Goal: Task Accomplishment & Management: Manage account settings

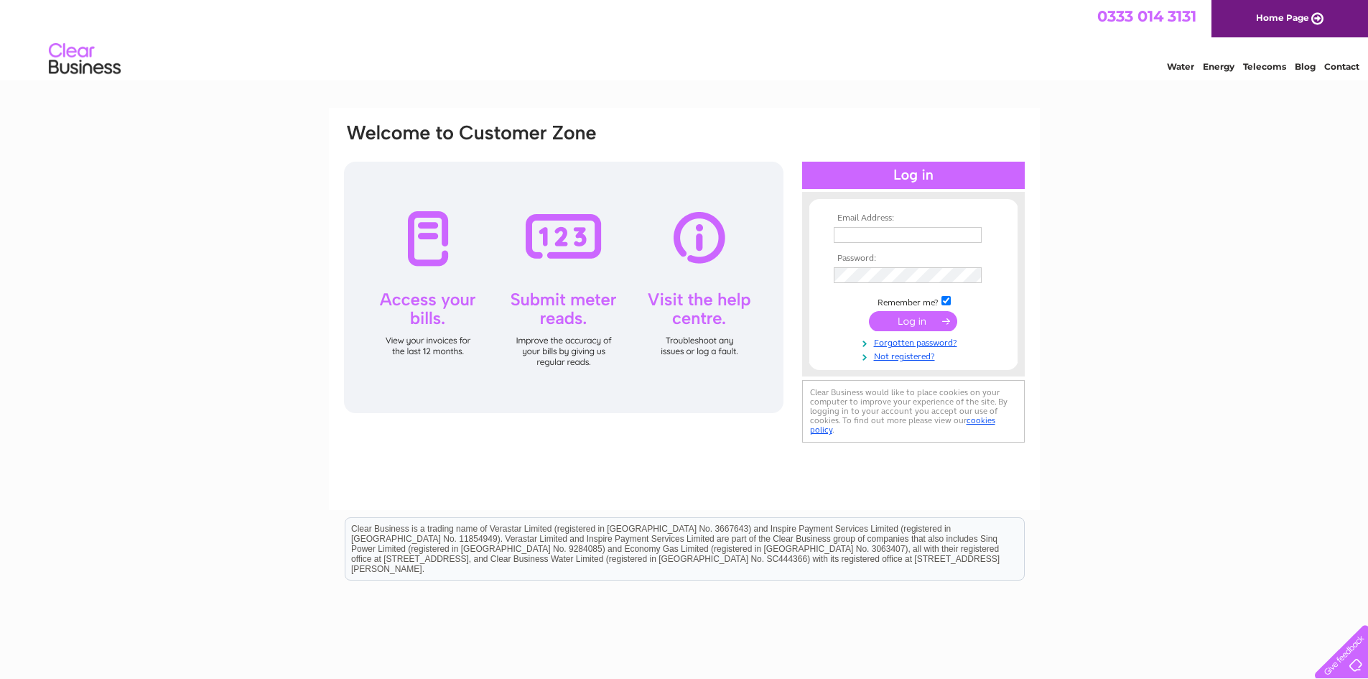
type input "timcox69@gmail.com"
click at [917, 320] on input "submit" at bounding box center [913, 321] width 88 height 20
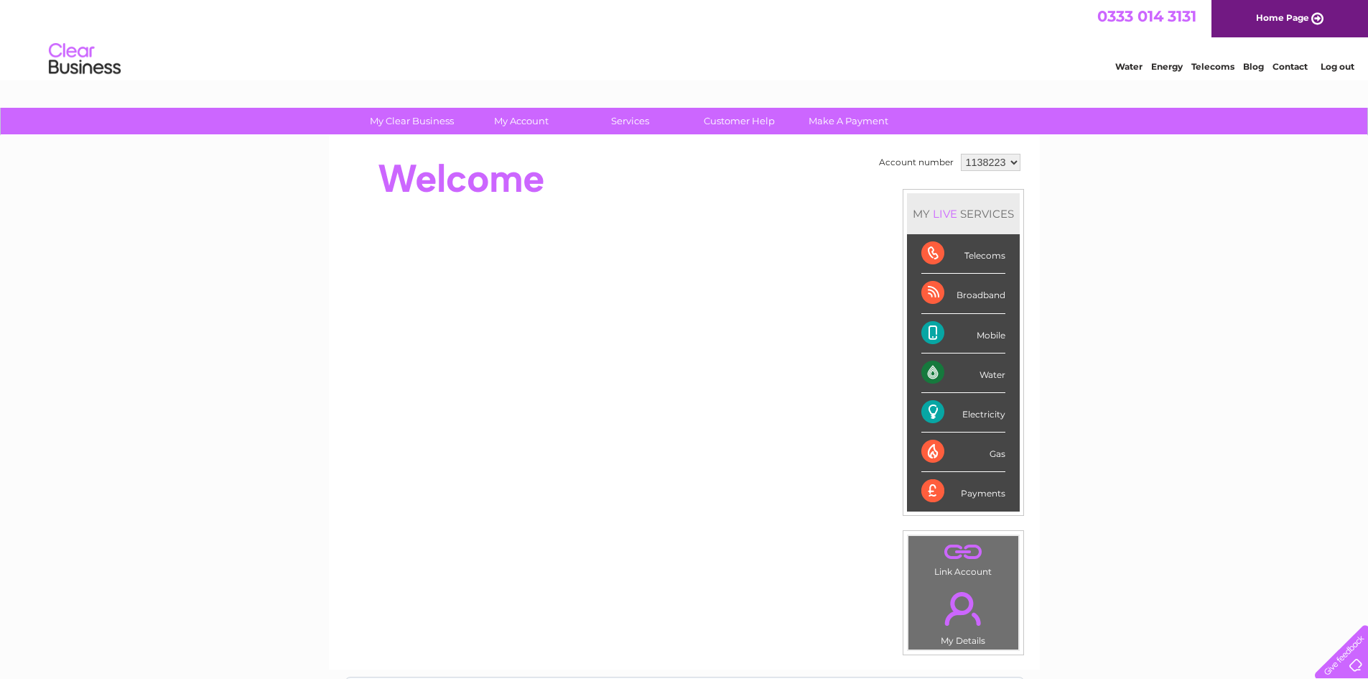
click at [938, 408] on div "Electricity" at bounding box center [963, 413] width 84 height 40
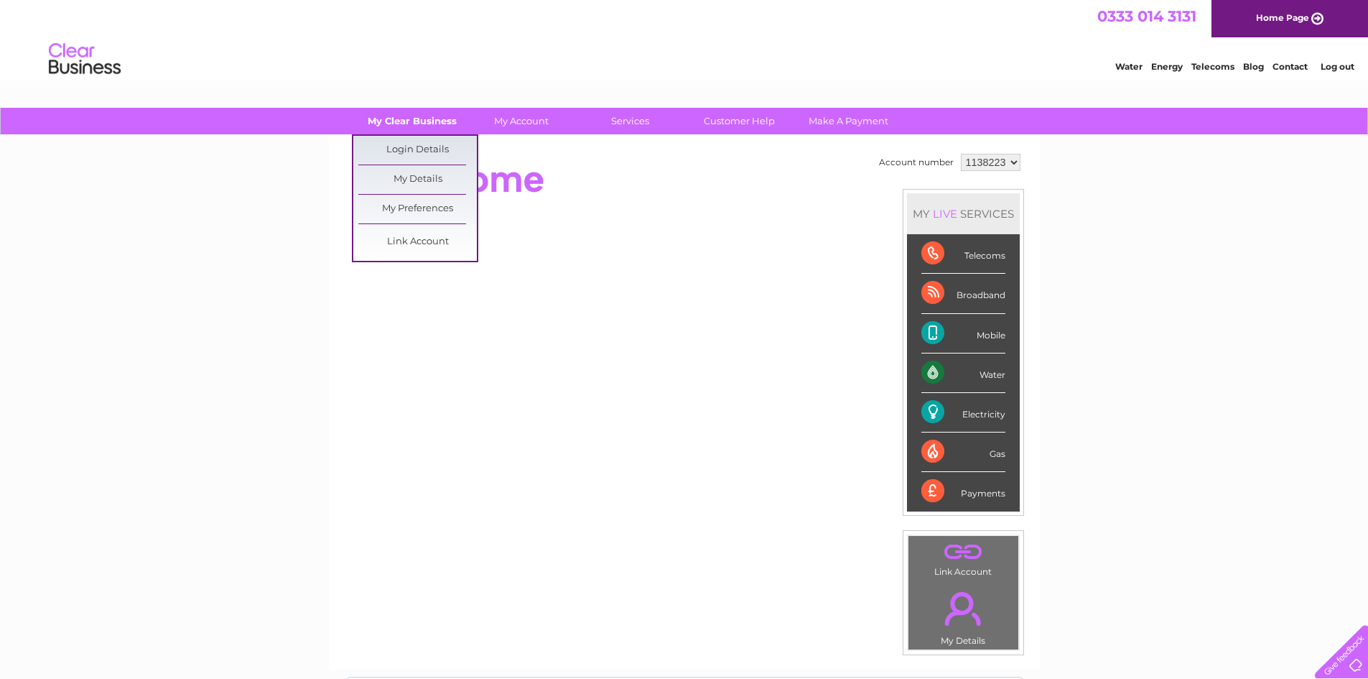
click at [415, 120] on link "My Clear Business" at bounding box center [412, 121] width 119 height 27
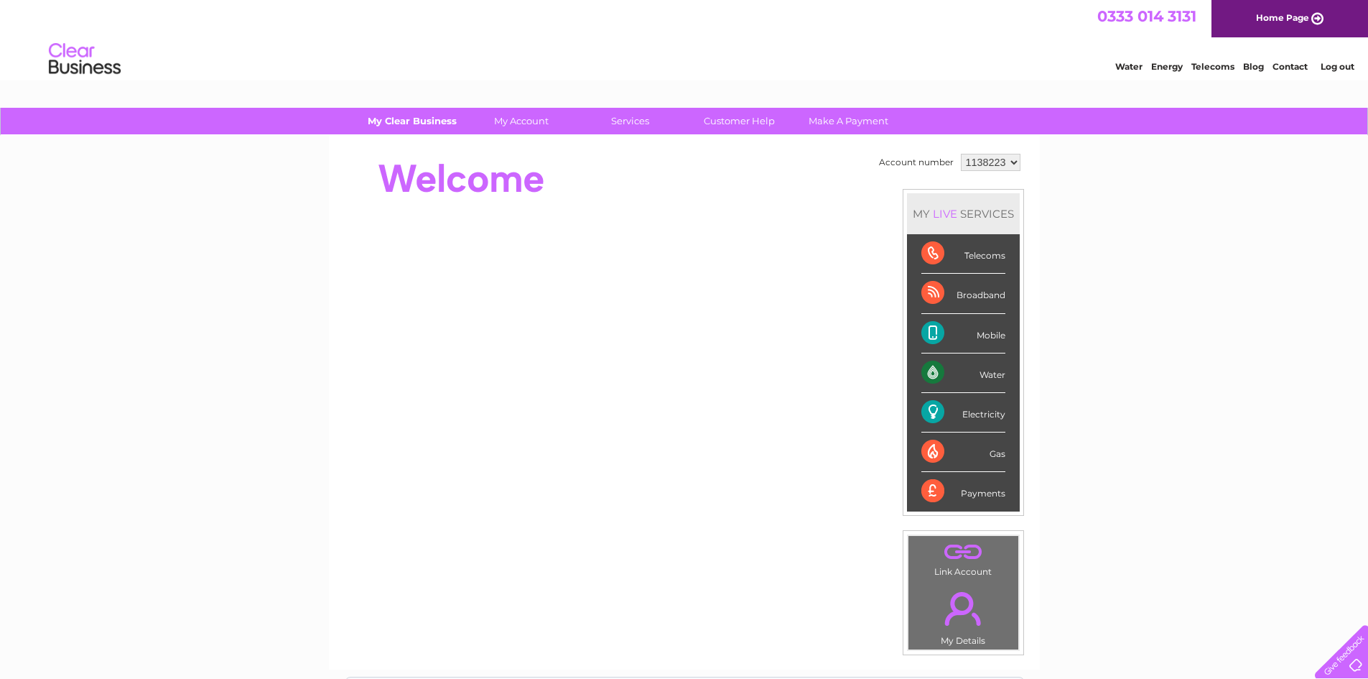
click at [410, 121] on link "My Clear Business" at bounding box center [412, 121] width 119 height 27
click at [438, 118] on link "My Clear Business" at bounding box center [412, 121] width 119 height 27
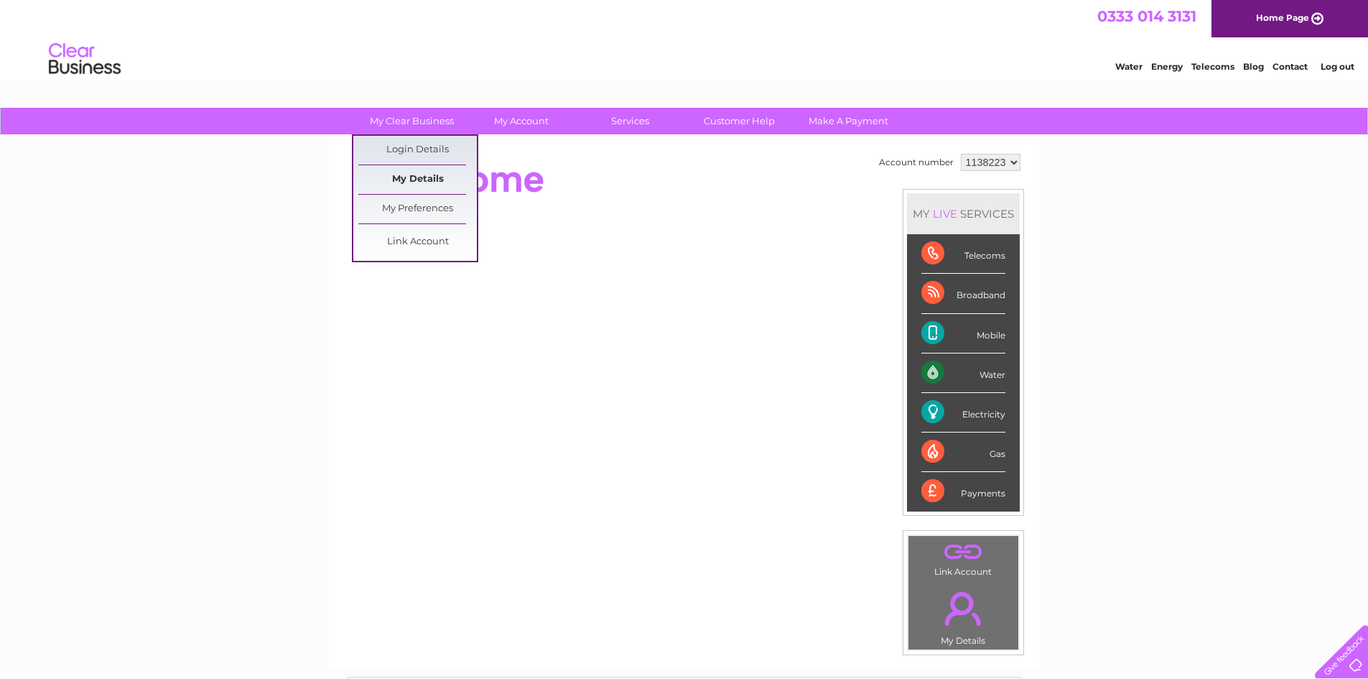
click at [427, 175] on link "My Details" at bounding box center [417, 179] width 119 height 29
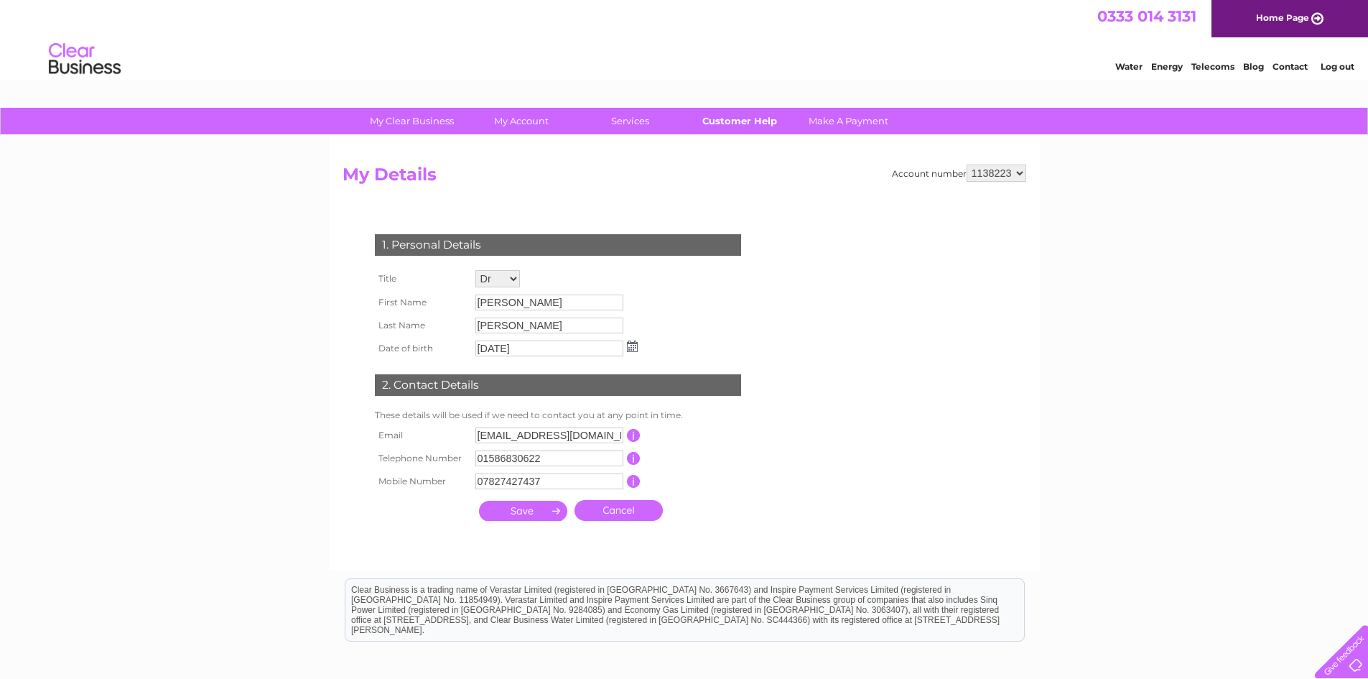
click at [745, 118] on link "Customer Help" at bounding box center [739, 121] width 119 height 27
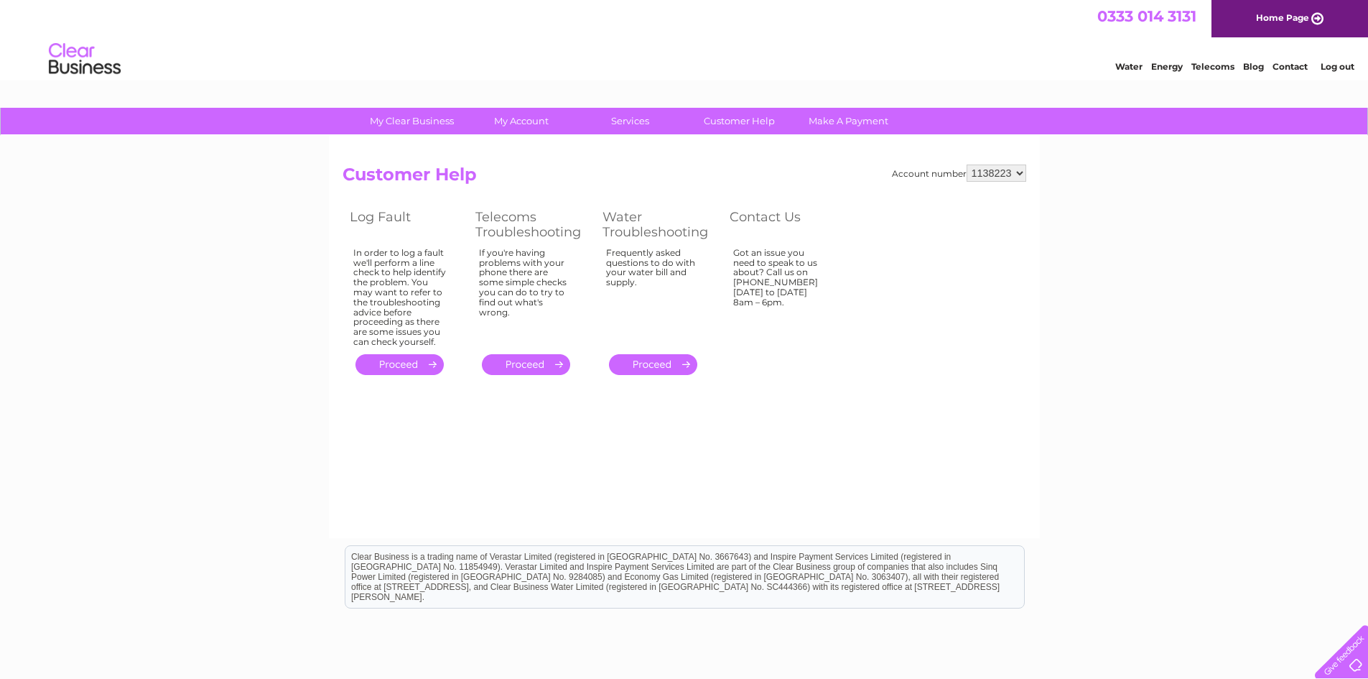
click at [1333, 65] on link "Log out" at bounding box center [1338, 66] width 34 height 11
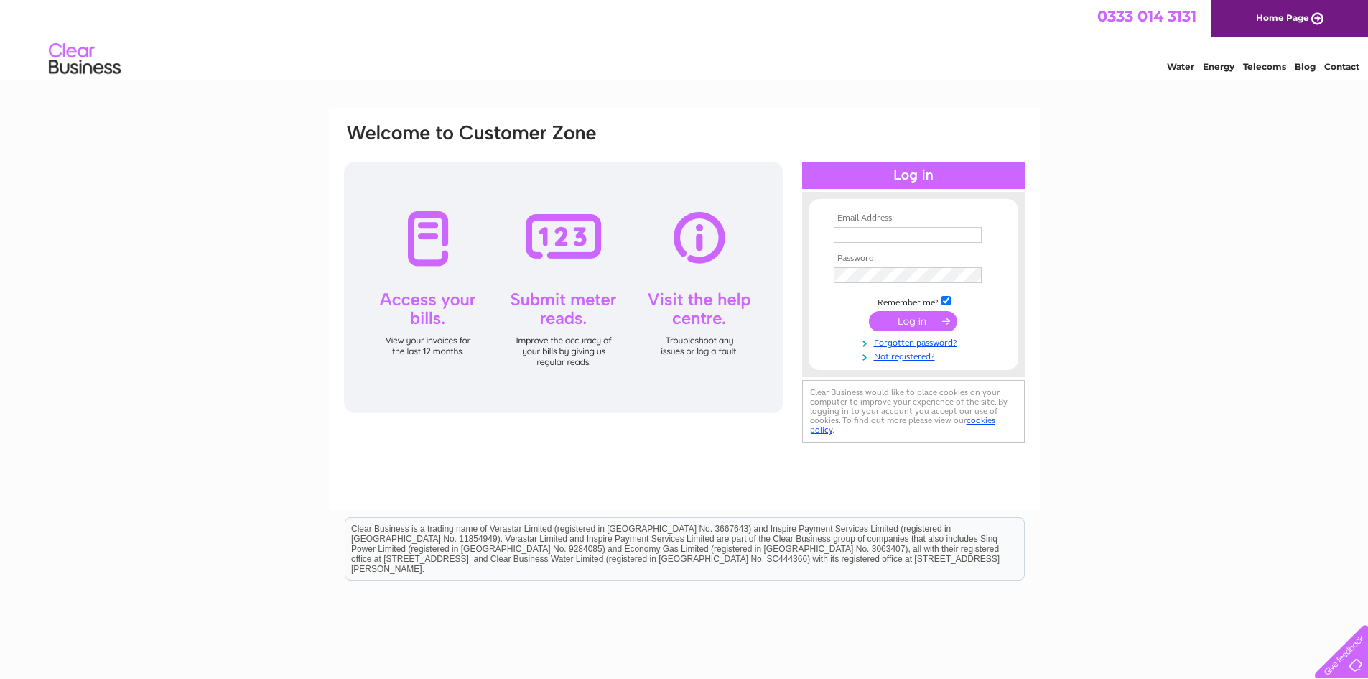
type input "[EMAIL_ADDRESS][DOMAIN_NAME]"
click at [417, 302] on div at bounding box center [564, 287] width 440 height 251
click at [425, 254] on div at bounding box center [564, 287] width 440 height 251
click at [914, 319] on input "submit" at bounding box center [913, 321] width 88 height 20
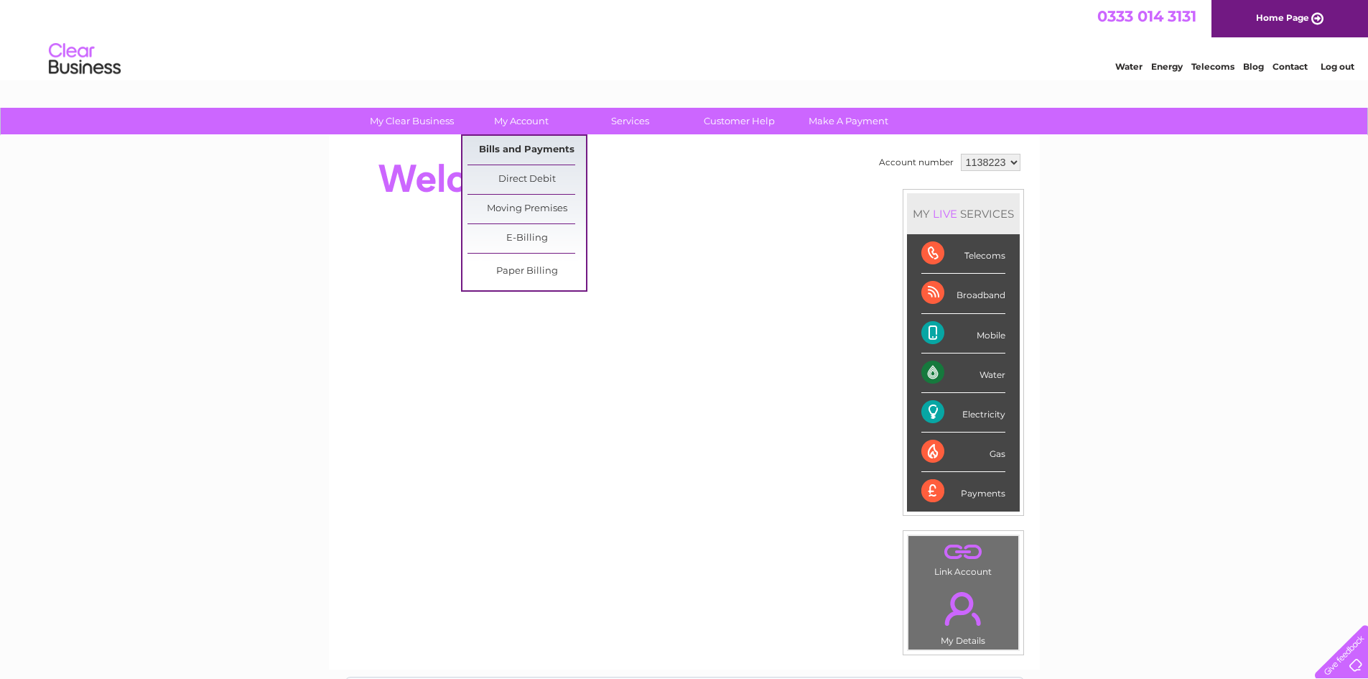
click at [512, 142] on link "Bills and Payments" at bounding box center [527, 150] width 119 height 29
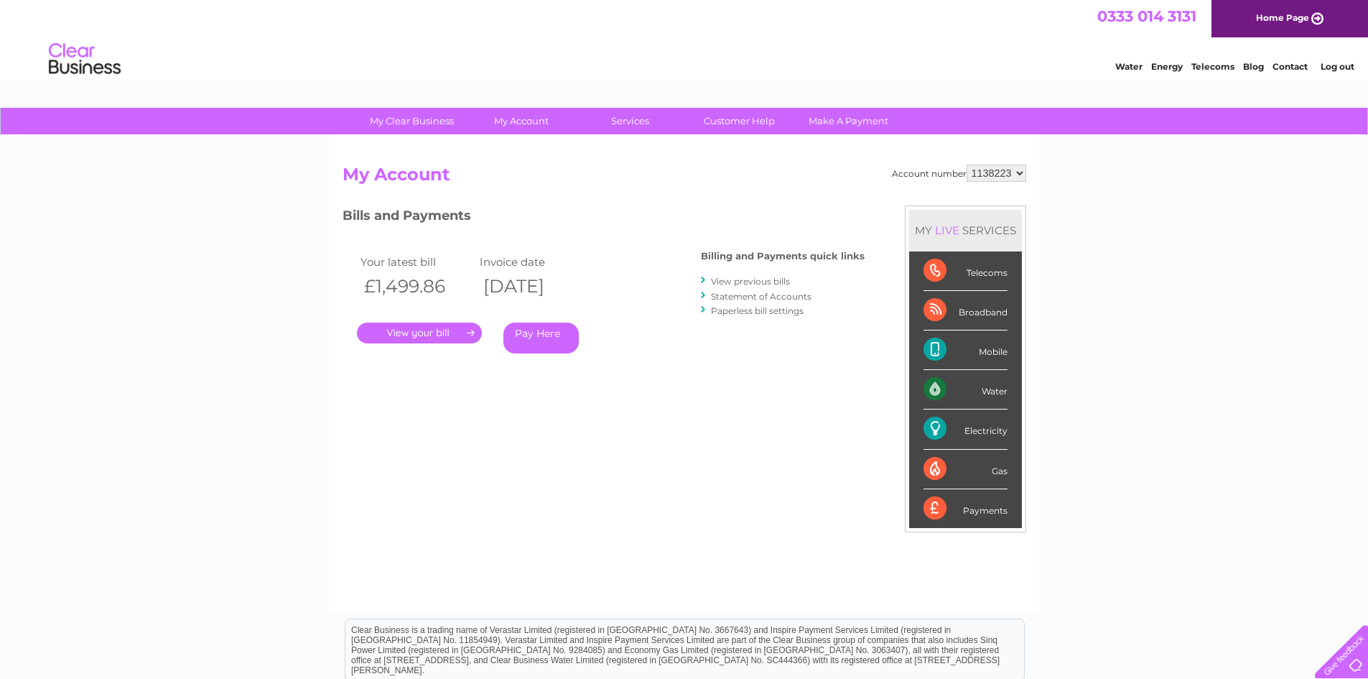
click at [464, 338] on link "." at bounding box center [419, 332] width 125 height 21
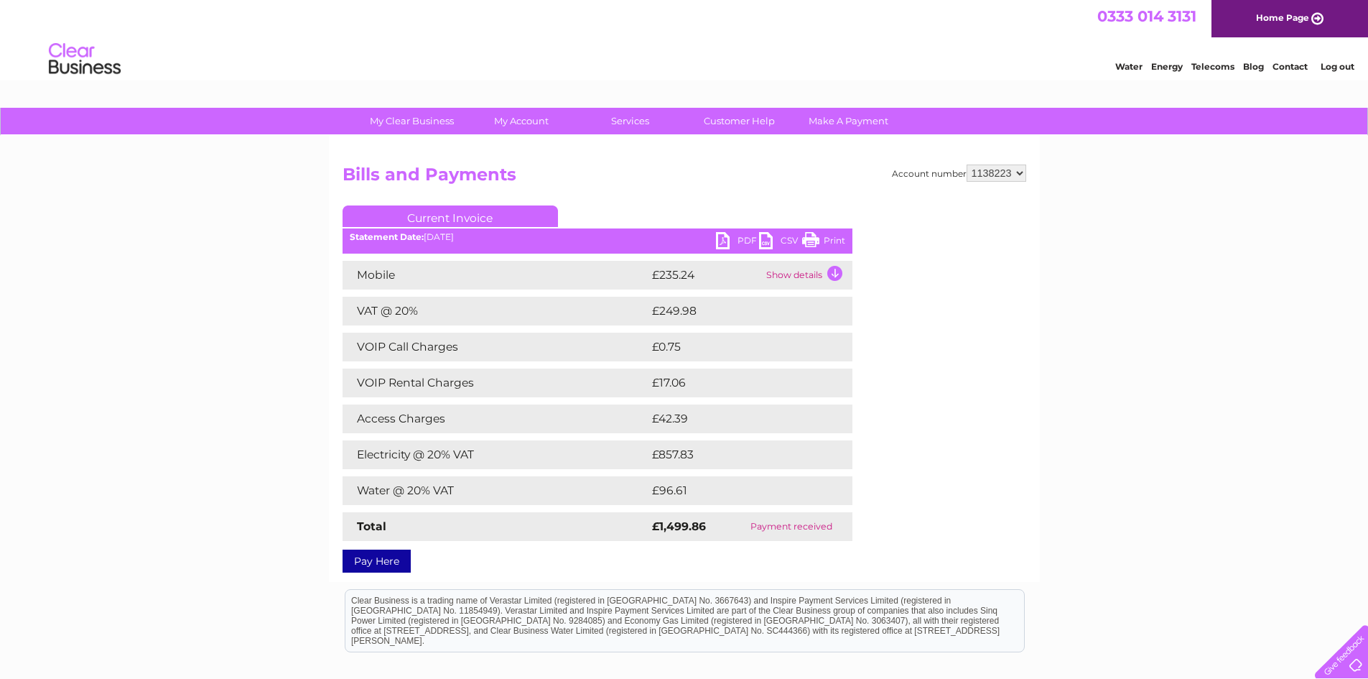
click at [519, 453] on td "Electricity @ 20% VAT" at bounding box center [496, 454] width 306 height 29
click at [687, 457] on td "£857.83" at bounding box center [738, 454] width 178 height 29
click at [1355, 652] on div at bounding box center [1338, 648] width 59 height 59
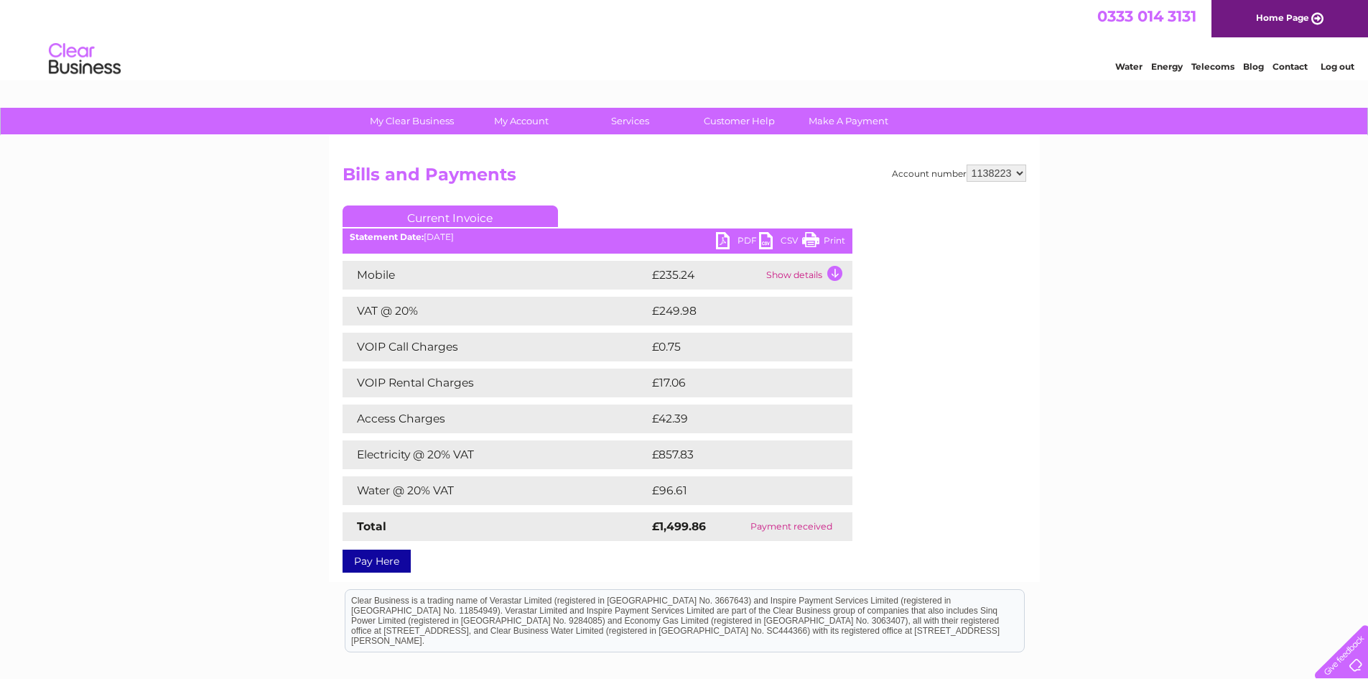
click at [1352, 664] on div at bounding box center [1338, 648] width 59 height 59
click at [1344, 659] on div at bounding box center [1338, 648] width 59 height 59
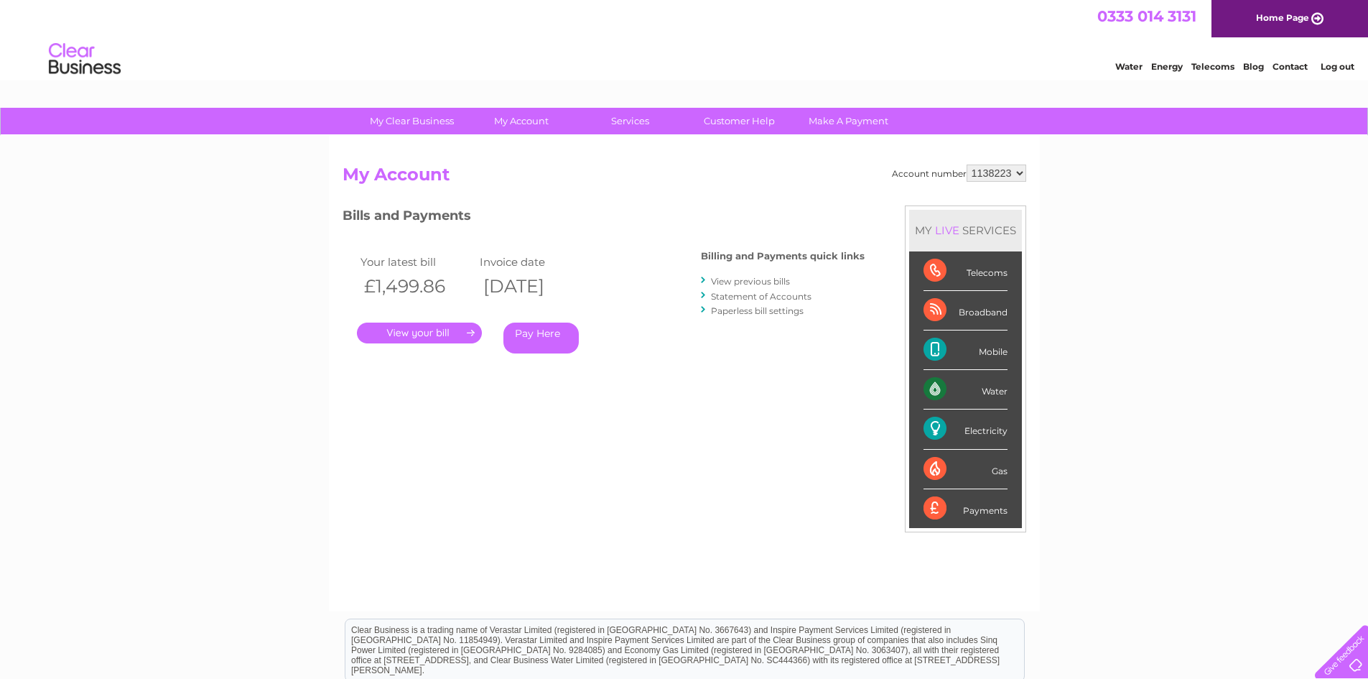
click at [444, 331] on link "." at bounding box center [419, 332] width 125 height 21
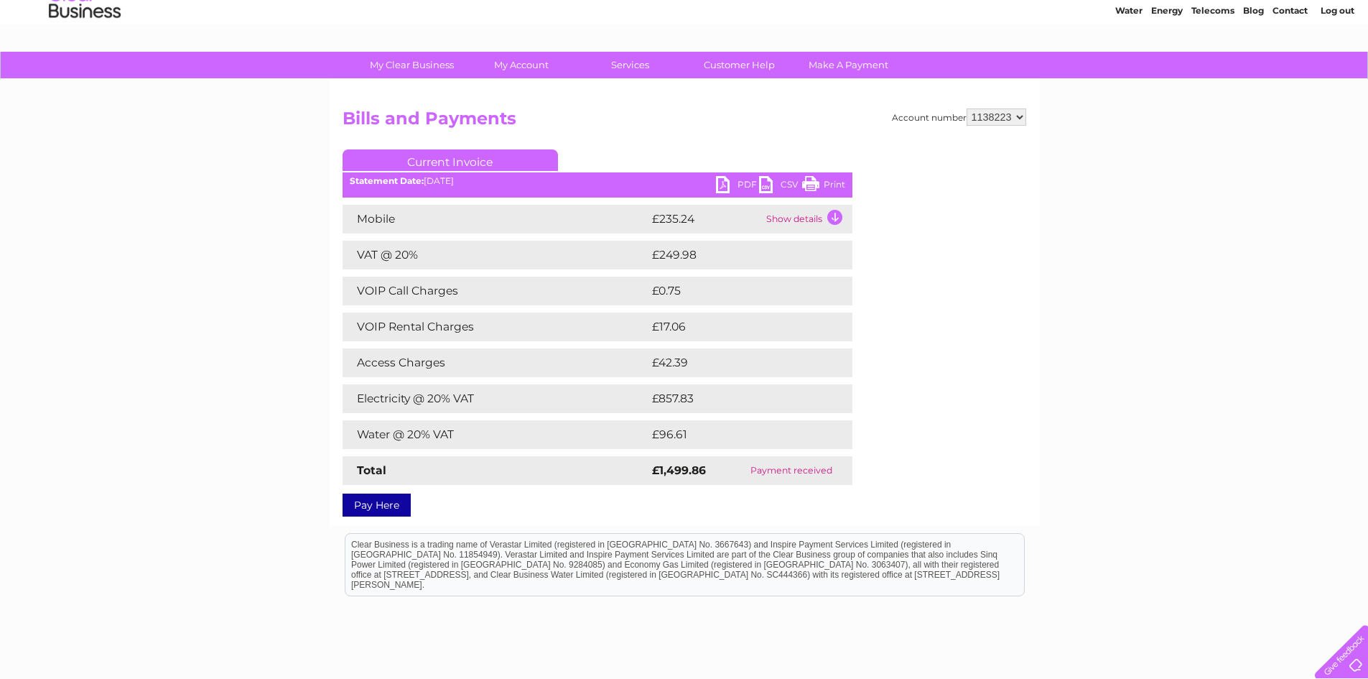
scroll to position [55, 0]
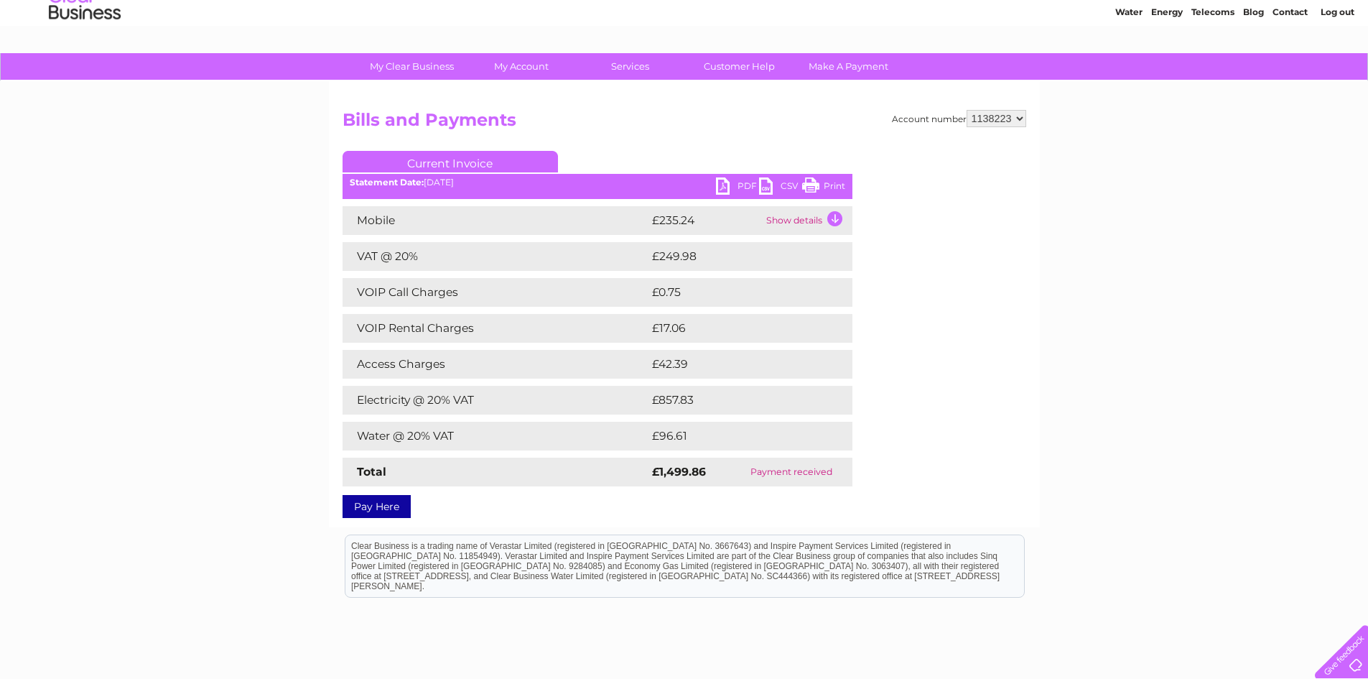
click at [835, 219] on td "Show details" at bounding box center [808, 220] width 90 height 29
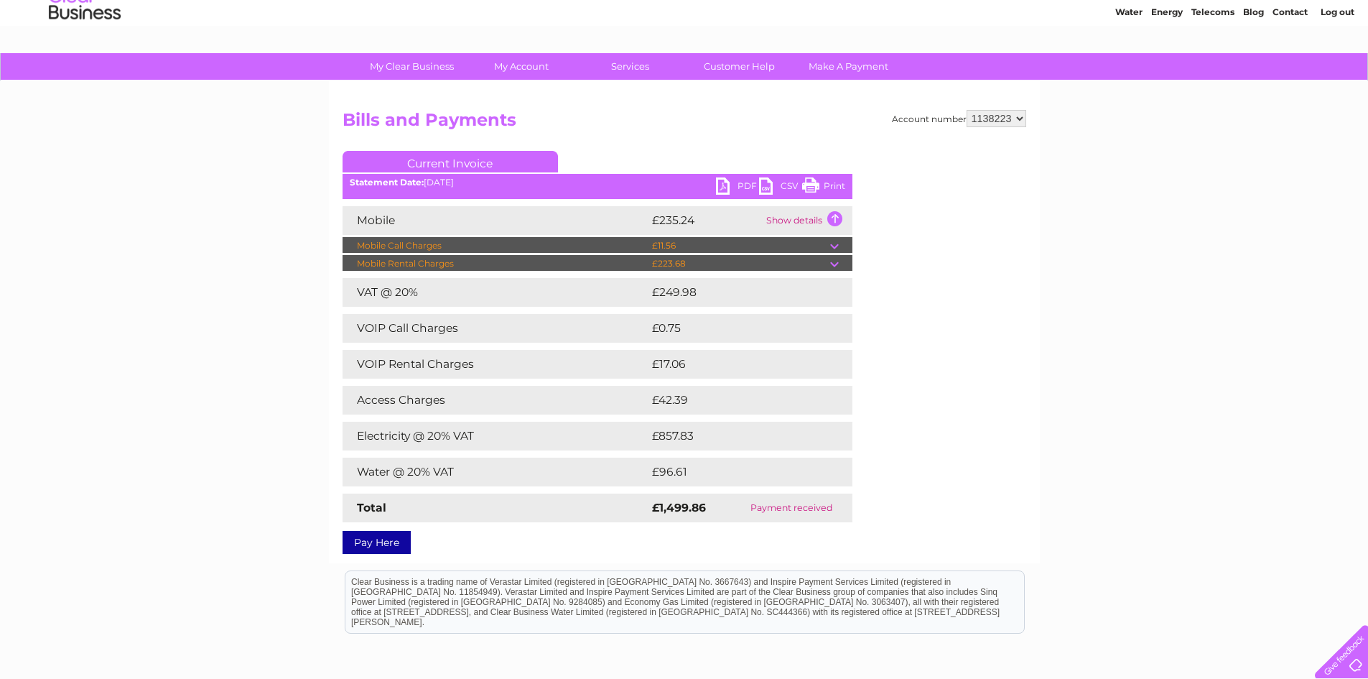
click at [822, 289] on td "£249.98" at bounding box center [738, 292] width 179 height 29
click at [835, 218] on td "Show details" at bounding box center [808, 220] width 90 height 29
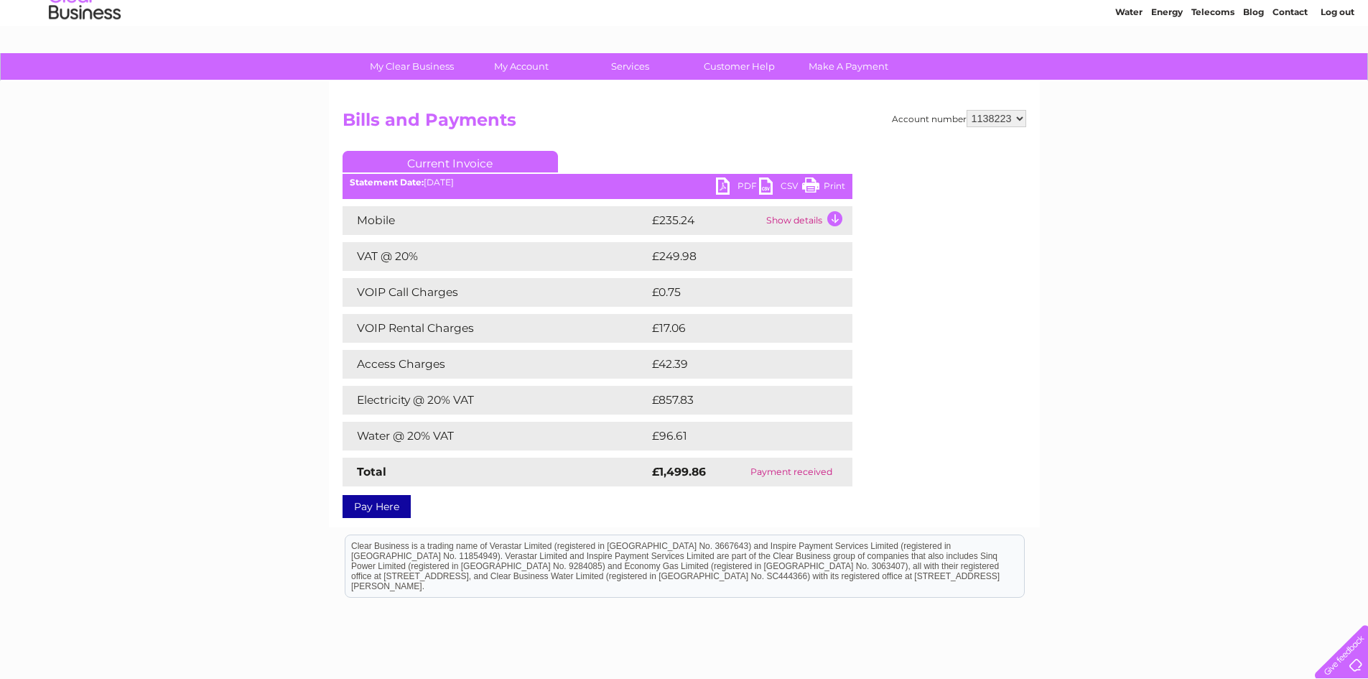
click at [756, 405] on td "£857.83" at bounding box center [738, 400] width 178 height 29
click at [720, 392] on td "£857.83" at bounding box center [738, 400] width 178 height 29
click at [839, 217] on td "Show details" at bounding box center [808, 220] width 90 height 29
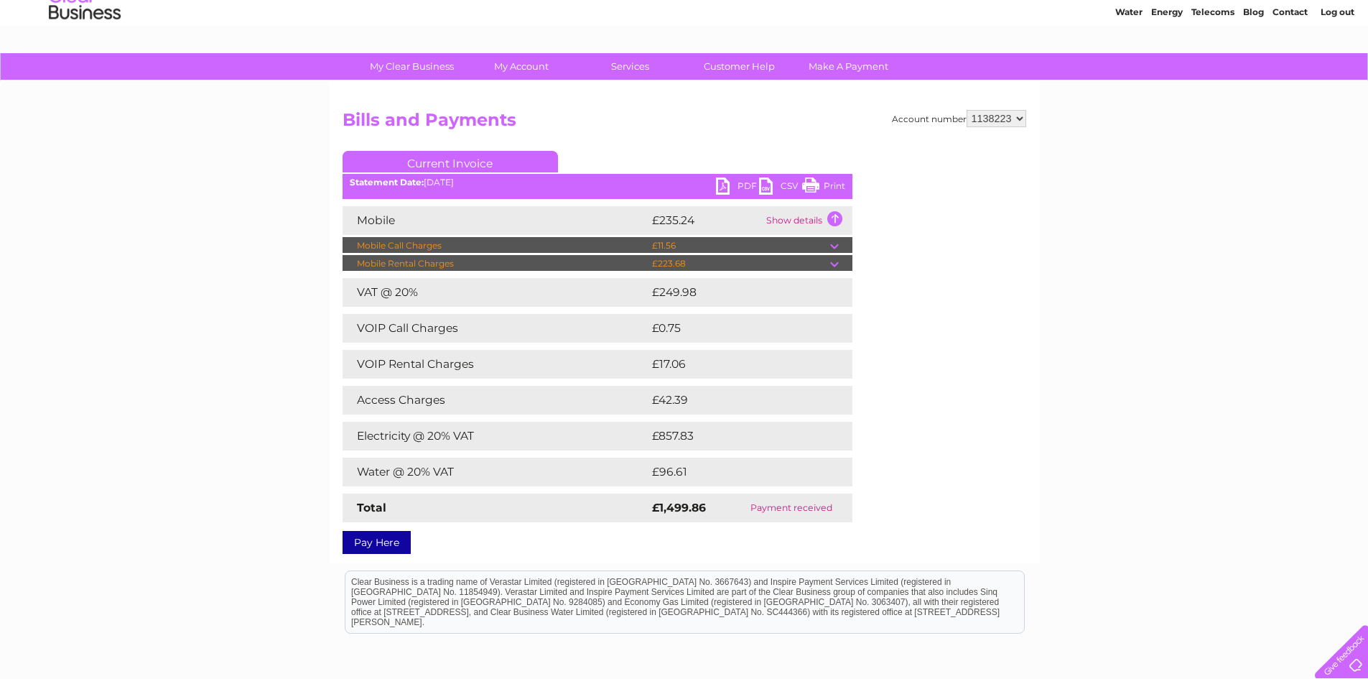
click at [839, 217] on td "Show details" at bounding box center [808, 220] width 90 height 29
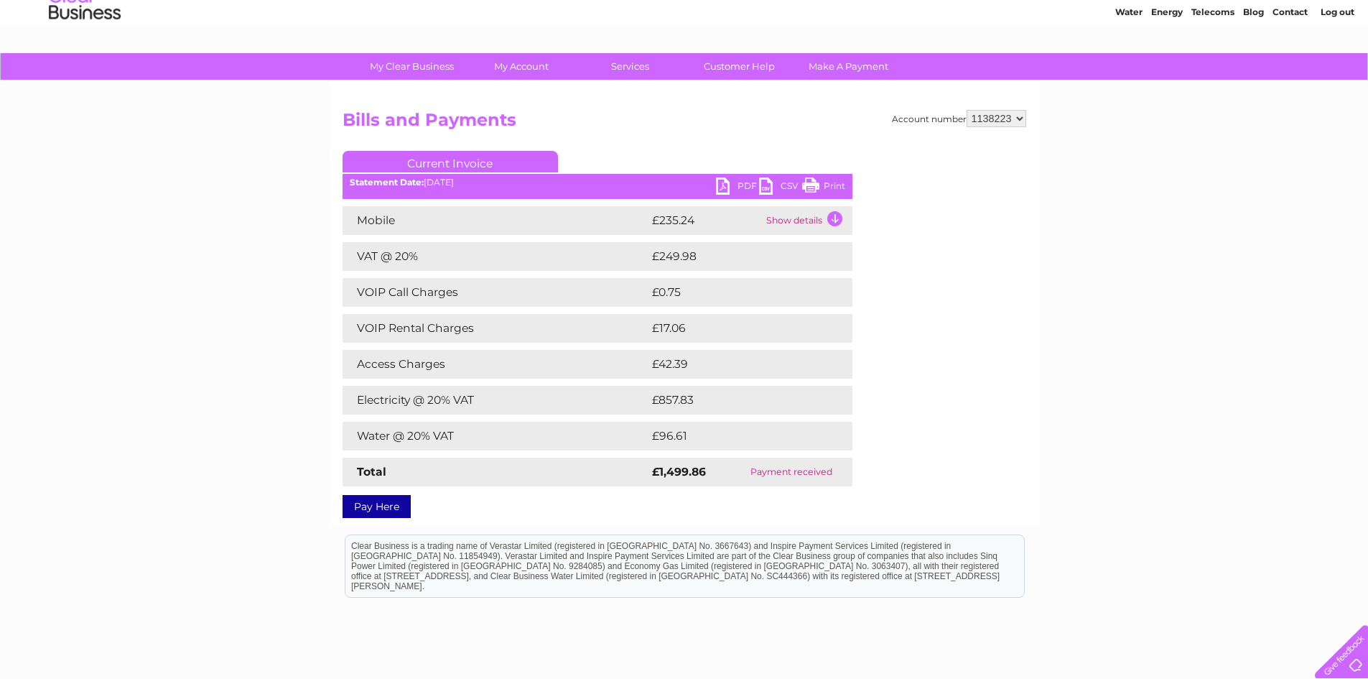
click at [1357, 662] on div at bounding box center [1338, 648] width 59 height 59
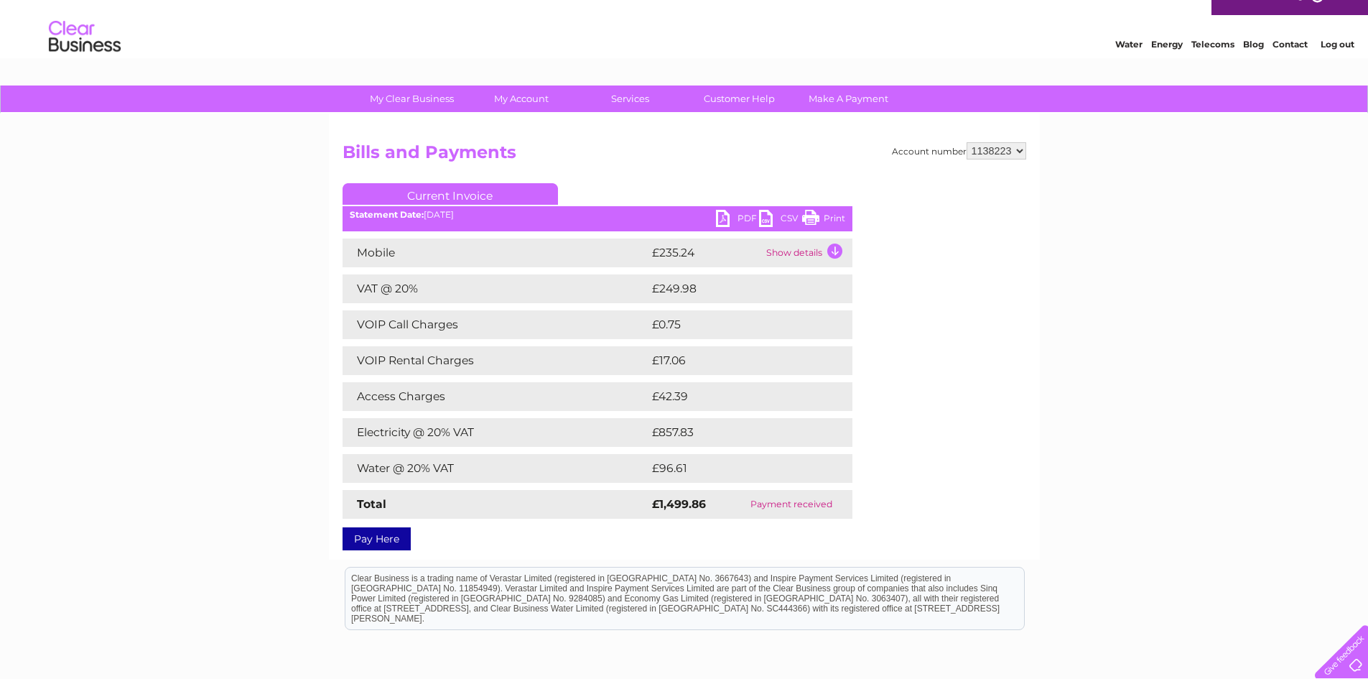
scroll to position [0, 0]
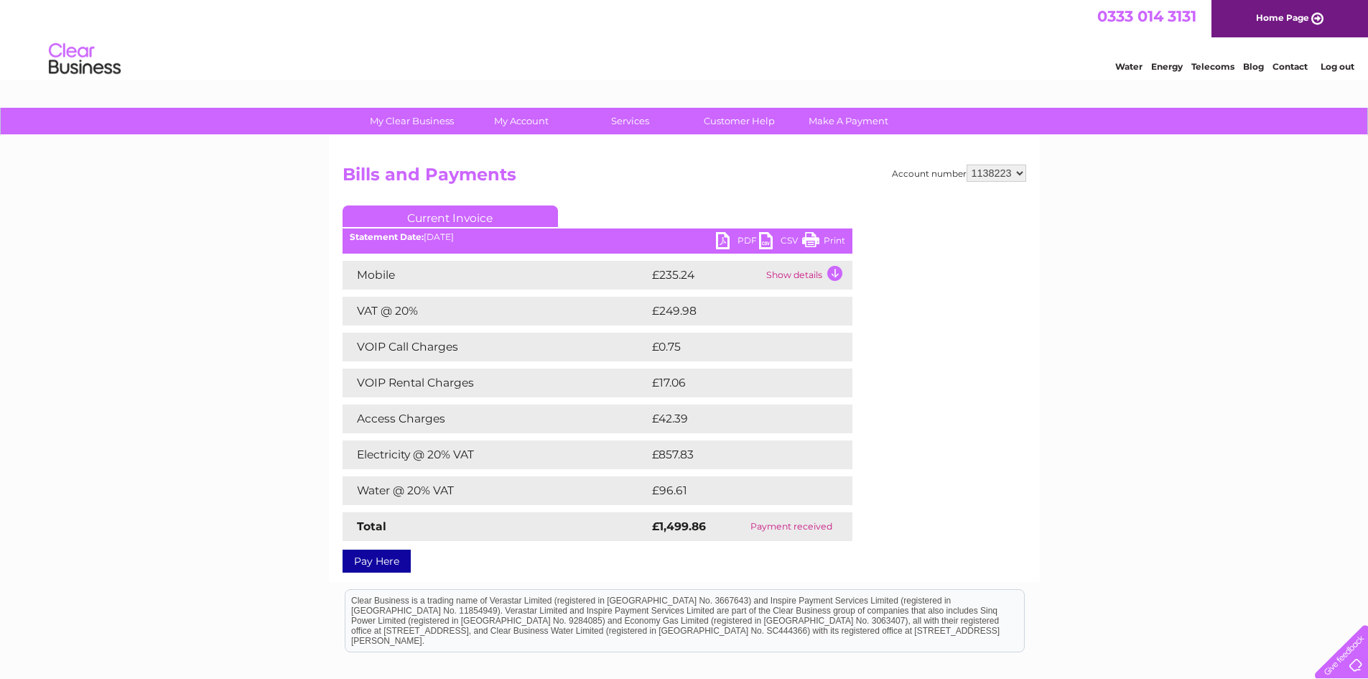
click at [1342, 70] on link "Log out" at bounding box center [1338, 66] width 34 height 11
